Goal: Find specific page/section: Find specific page/section

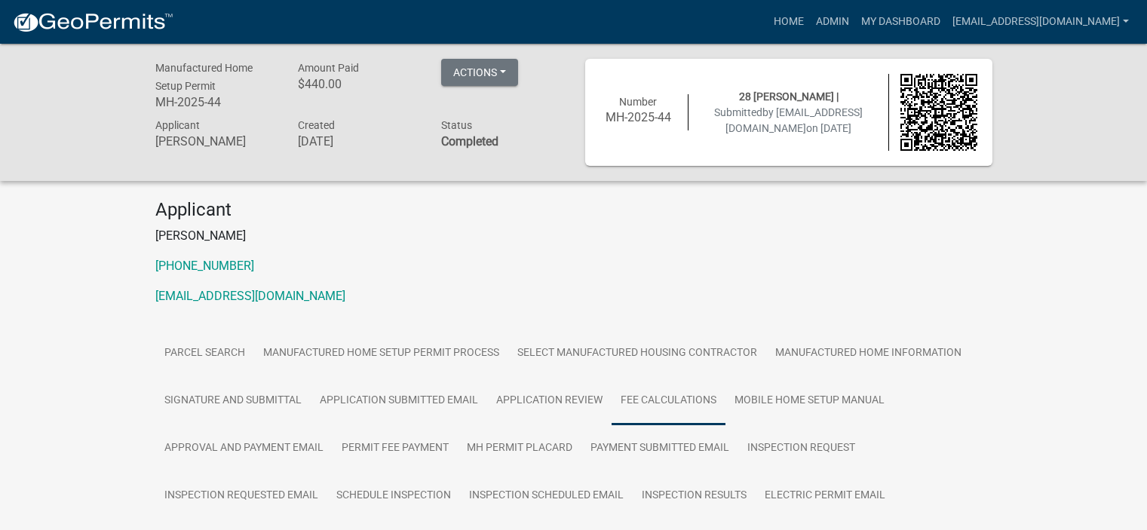
scroll to position [231, 0]
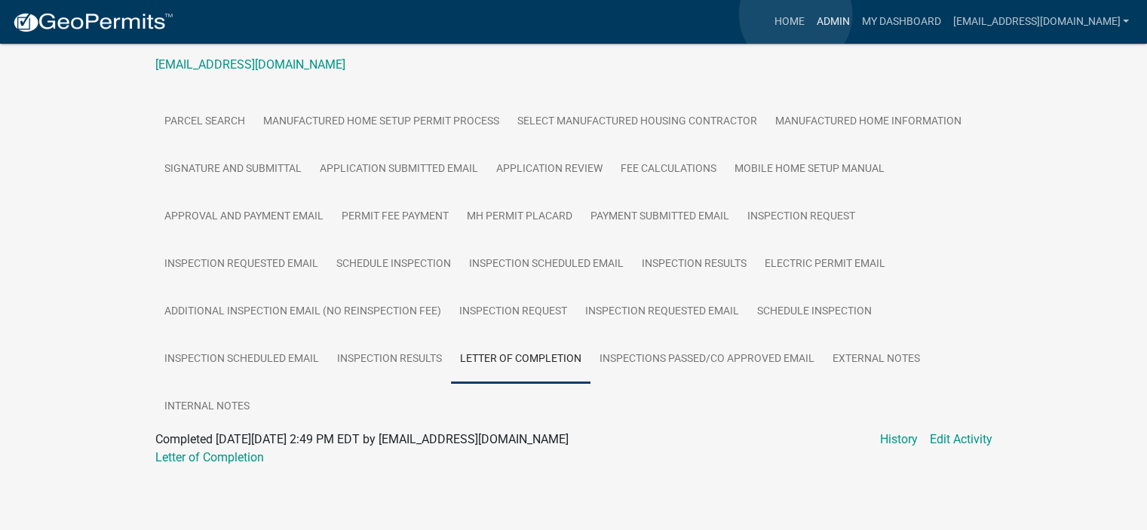
click at [810, 14] on link "Admin" at bounding box center [832, 22] width 45 height 29
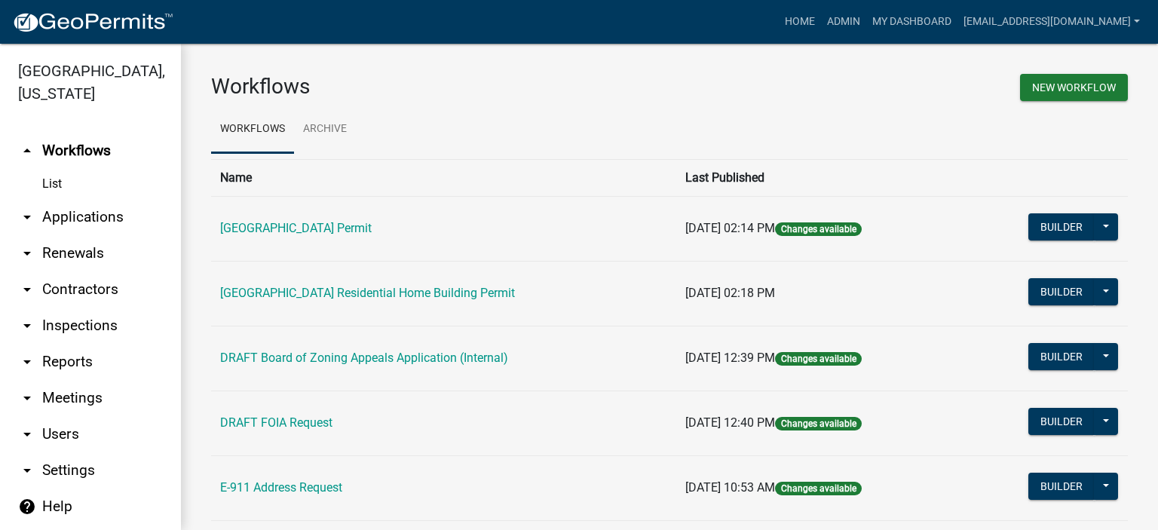
click at [84, 213] on link "arrow_drop_down Applications" at bounding box center [90, 217] width 181 height 36
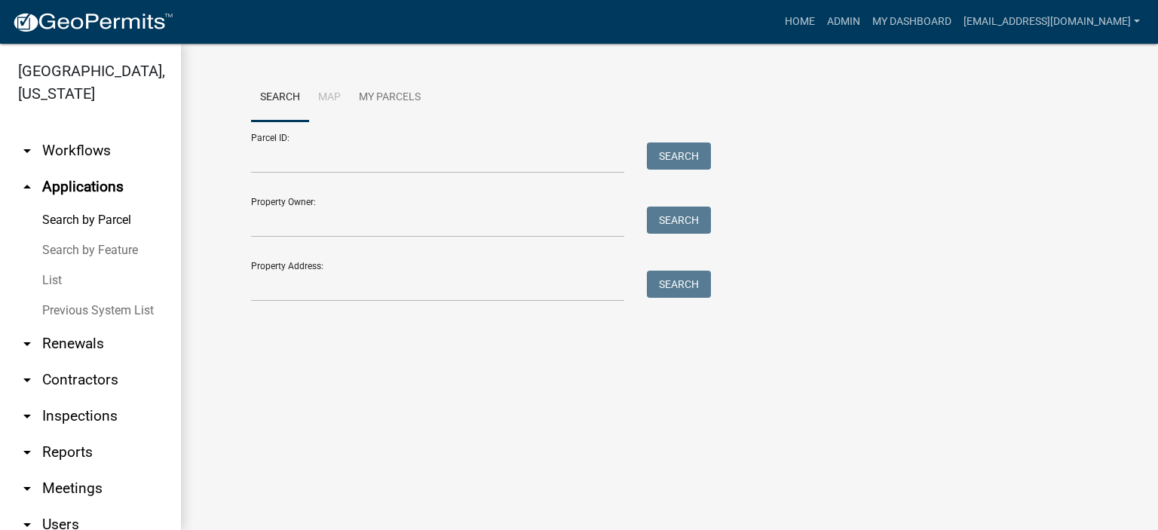
click at [55, 280] on link "List" at bounding box center [90, 280] width 181 height 30
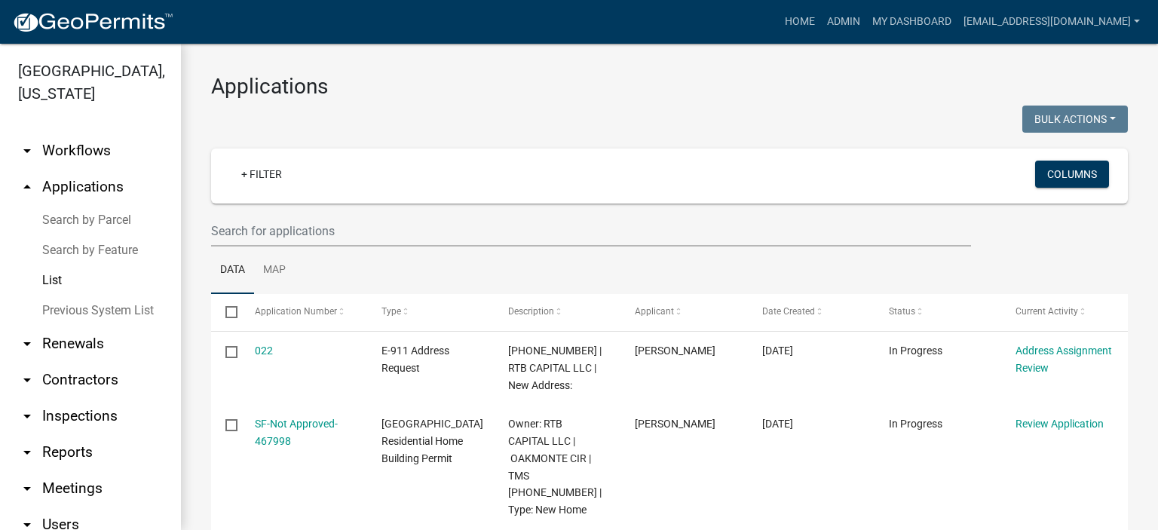
click at [51, 280] on link "List" at bounding box center [90, 280] width 181 height 30
